Goal: Information Seeking & Learning: Learn about a topic

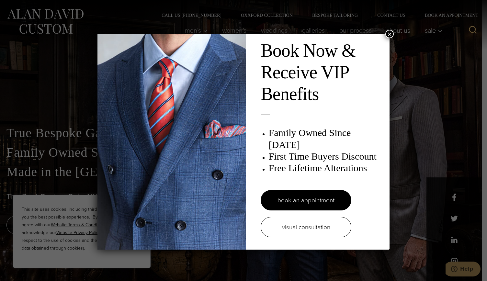
click at [387, 35] on button "×" at bounding box center [389, 34] width 8 height 8
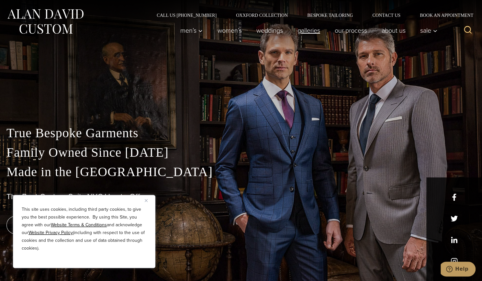
click at [311, 36] on link "Galleries" at bounding box center [308, 30] width 37 height 13
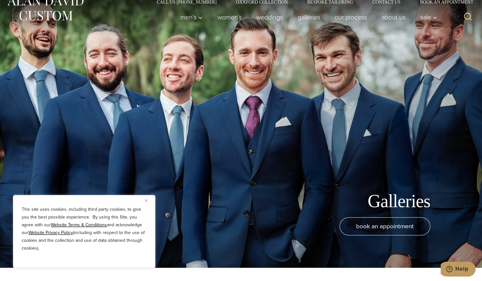
scroll to position [23, 0]
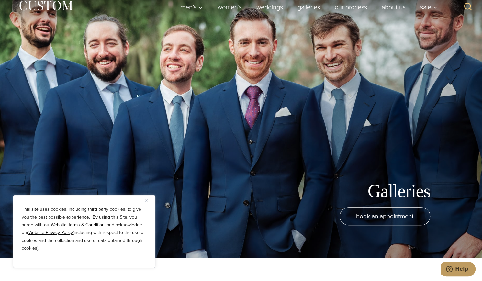
click at [152, 201] on button "Close" at bounding box center [149, 201] width 8 height 8
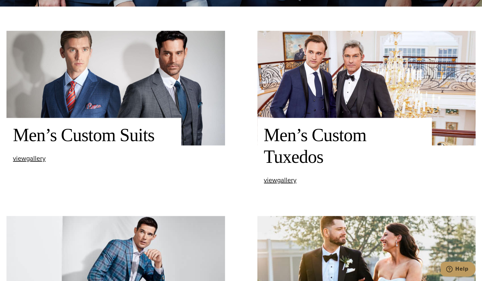
scroll to position [275, 0]
click at [35, 166] on div "Men’s Custom Suits view Men’s Custom Suits gallery" at bounding box center [93, 143] width 175 height 51
click at [32, 159] on span "view Men’s Custom Suits gallery" at bounding box center [29, 159] width 33 height 10
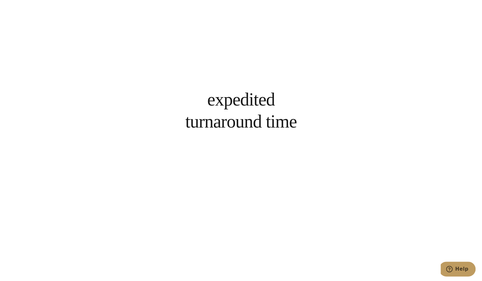
scroll to position [2530, 0]
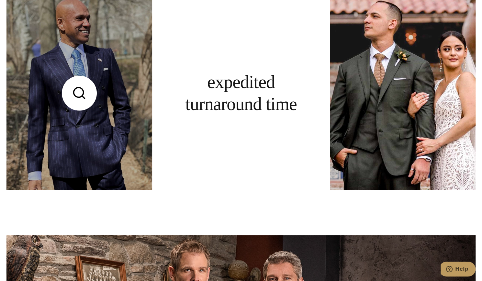
click at [53, 175] on link at bounding box center [79, 93] width 146 height 194
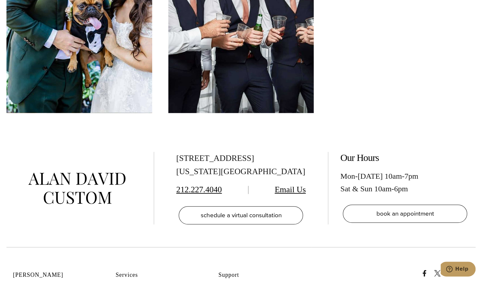
scroll to position [3168, 0]
